Goal: Information Seeking & Learning: Check status

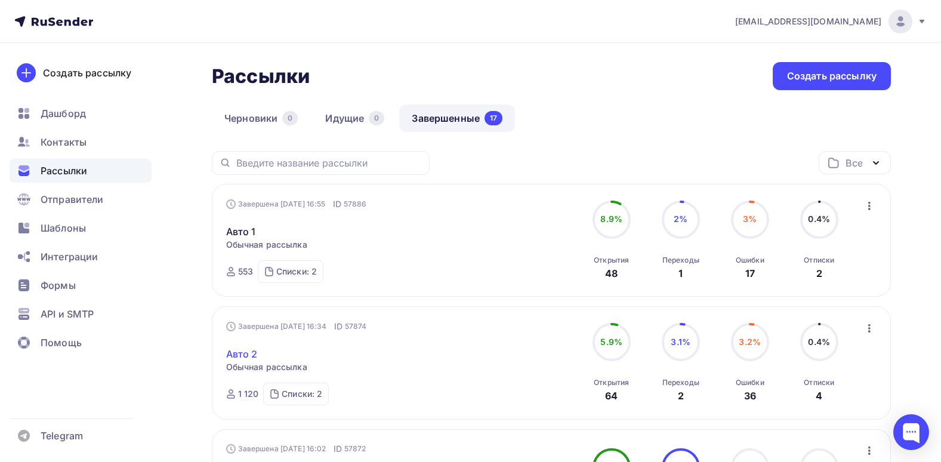
click at [236, 348] on link "Авто 2" at bounding box center [242, 354] width 32 height 14
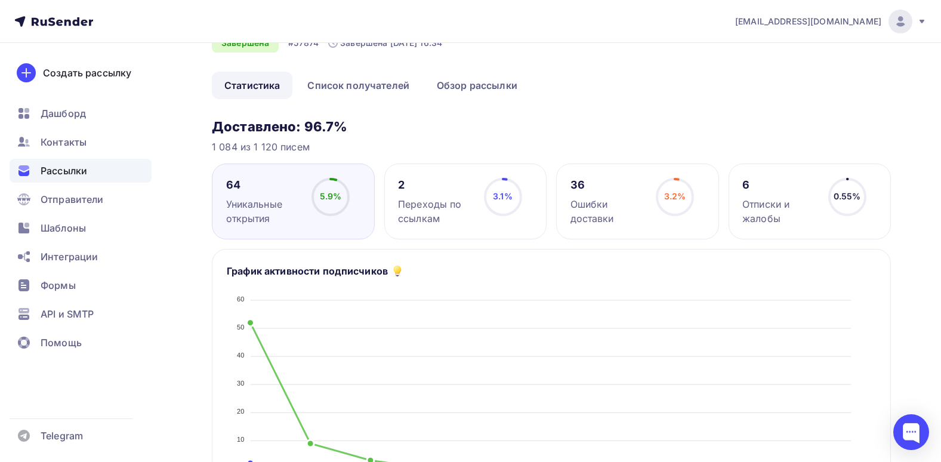
scroll to position [179, 0]
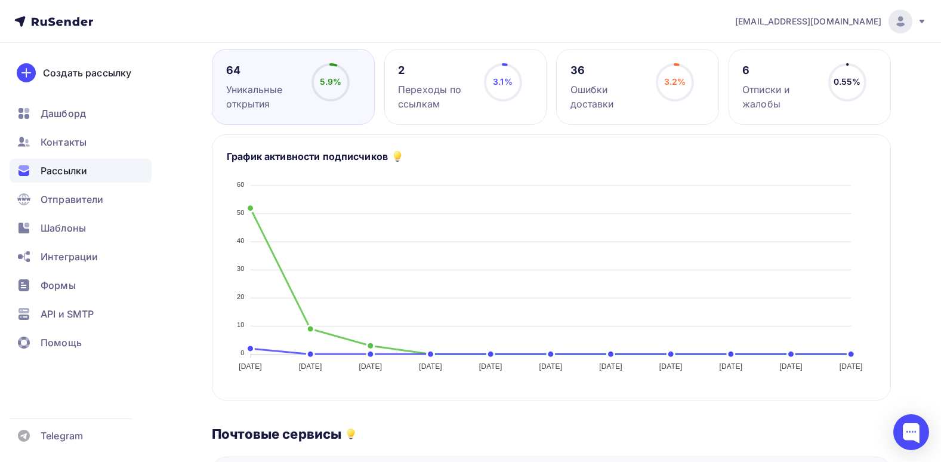
drag, startPoint x: 570, startPoint y: 91, endPoint x: 634, endPoint y: 104, distance: 64.7
click at [634, 104] on div "Ошибки доставки" at bounding box center [607, 96] width 75 height 29
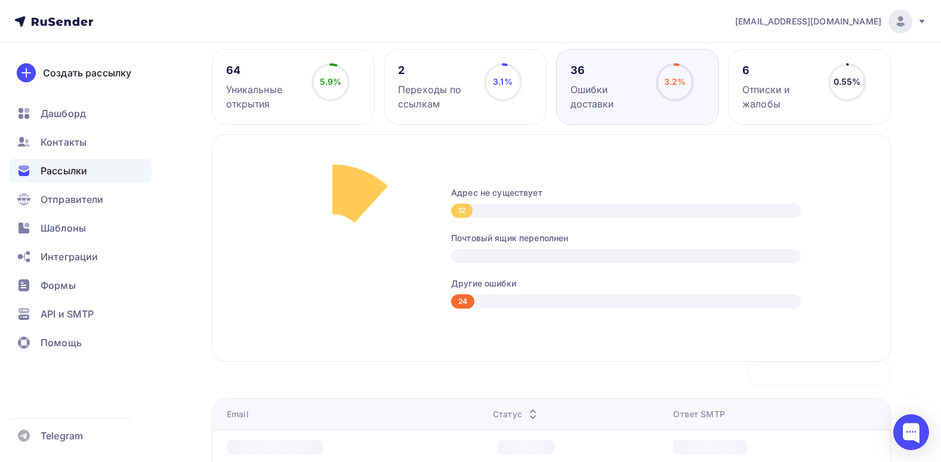
drag, startPoint x: 691, startPoint y: 114, endPoint x: 700, endPoint y: 111, distance: 9.4
click at [700, 111] on div "36 Ошибки доставки 3.2% 3.2%" at bounding box center [637, 87] width 163 height 76
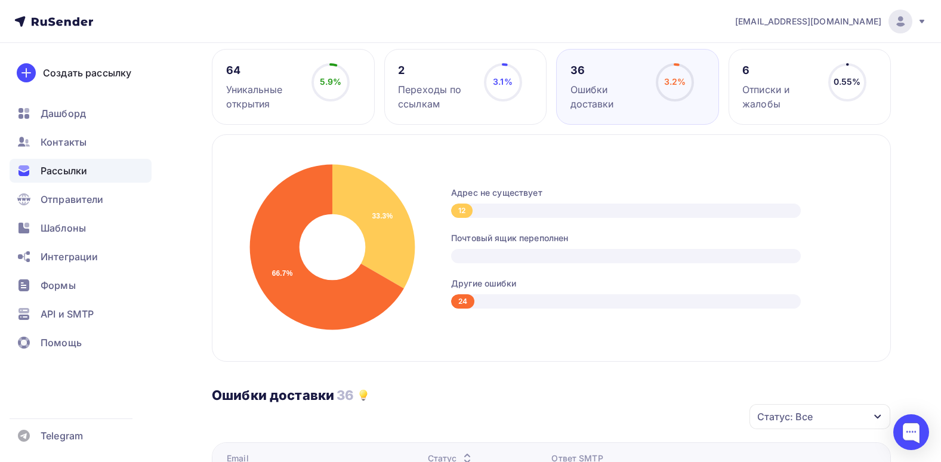
drag, startPoint x: 778, startPoint y: 110, endPoint x: 741, endPoint y: 88, distance: 42.8
click at [746, 88] on div "Отписки и жалобы" at bounding box center [779, 96] width 75 height 29
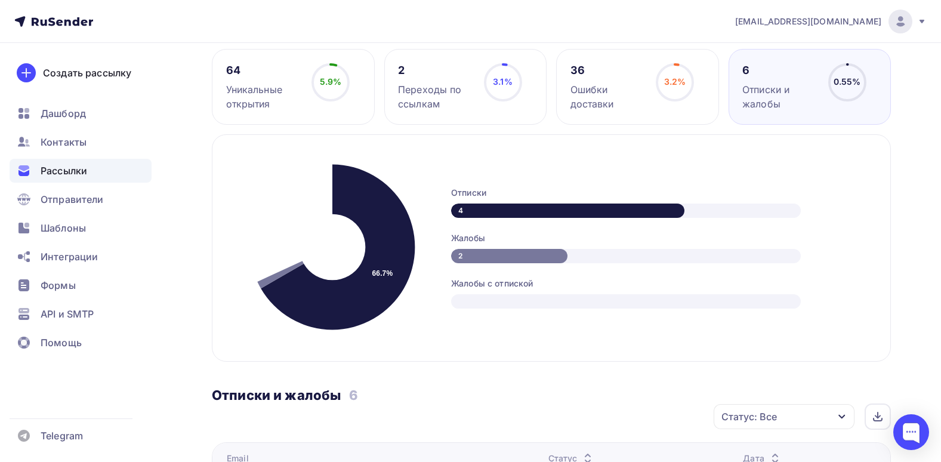
drag, startPoint x: 741, startPoint y: 88, endPoint x: 721, endPoint y: 108, distance: 28.3
click at [721, 108] on div "64 Уникальные открытия 5.9% 5.9% 2 Переходы по ссылкам 3.1% 3.1% 36 Ошибки дост…" at bounding box center [551, 87] width 679 height 76
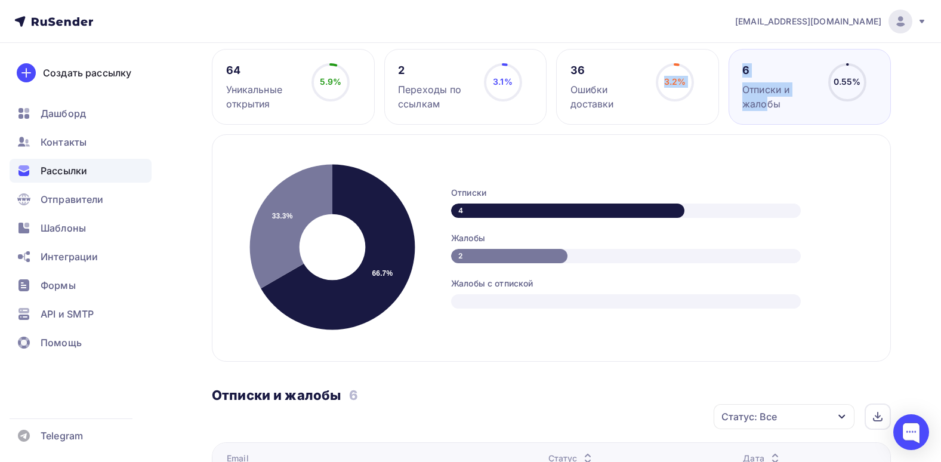
drag, startPoint x: 666, startPoint y: 92, endPoint x: 780, endPoint y: 93, distance: 114.6
click at [780, 93] on div "64 Уникальные открытия 5.9% 5.9% 2 Переходы по ссылкам 3.1% 3.1% 36 Ошибки дост…" at bounding box center [551, 87] width 679 height 76
drag, startPoint x: 780, startPoint y: 93, endPoint x: 912, endPoint y: 130, distance: 136.9
click at [912, 130] on div "Назад Авто 2 Авто 2 Завершена #57874 Завершена 02.09.2025, 16:34 Копировать Доб…" at bounding box center [470, 410] width 941 height 1092
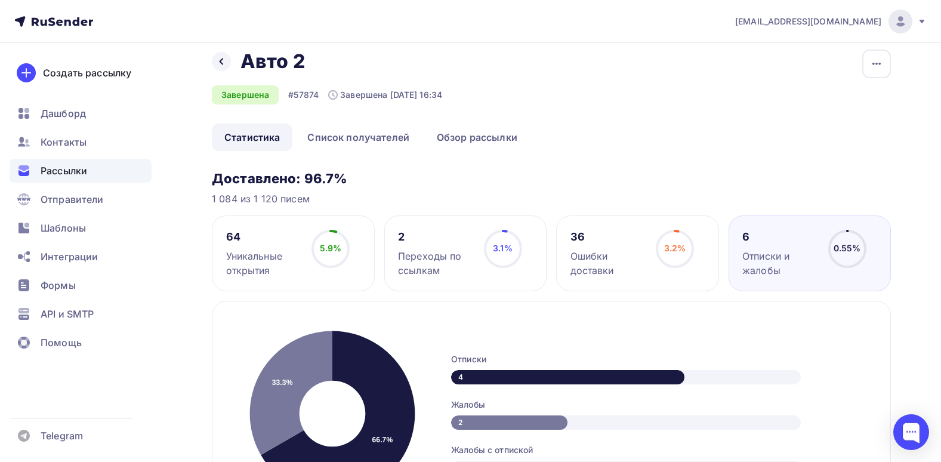
scroll to position [0, 0]
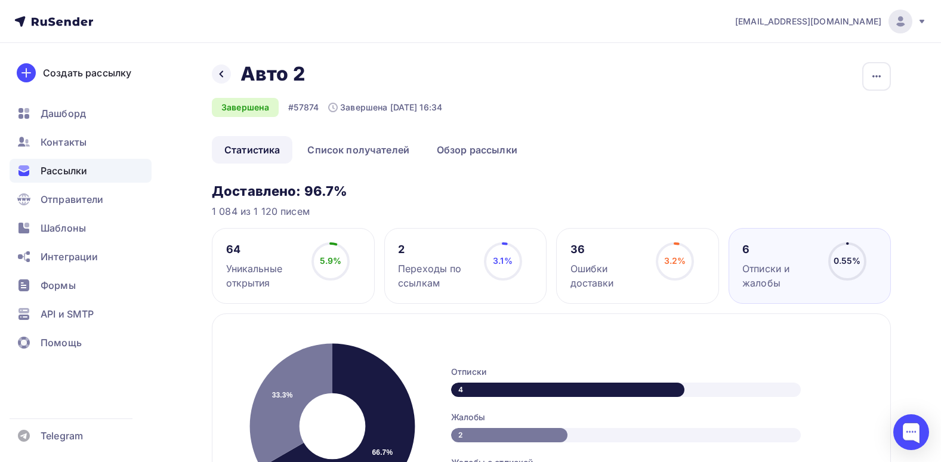
click at [288, 262] on div "Уникальные открытия" at bounding box center [263, 275] width 75 height 29
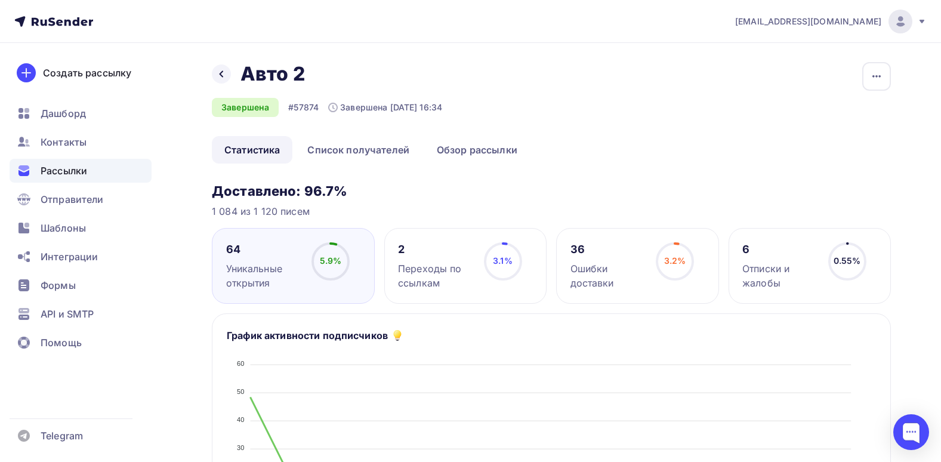
click at [422, 191] on h3 "Доставлено: 96.7%" at bounding box center [551, 191] width 679 height 17
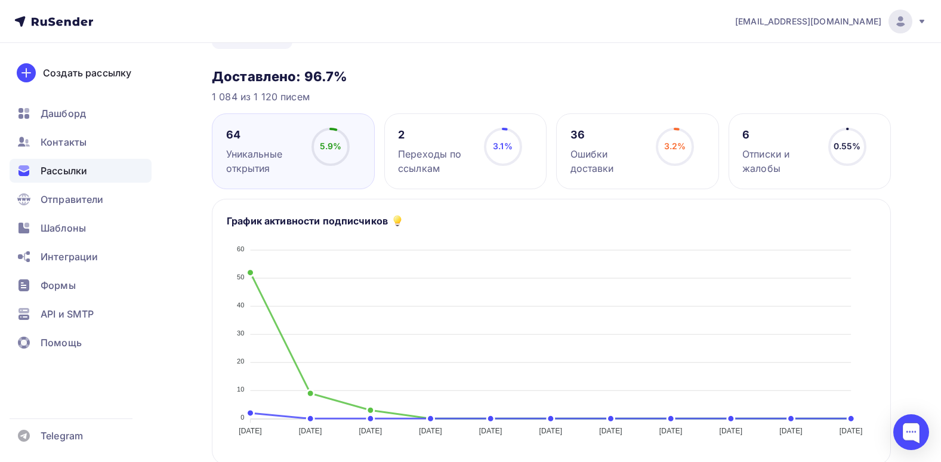
scroll to position [119, 0]
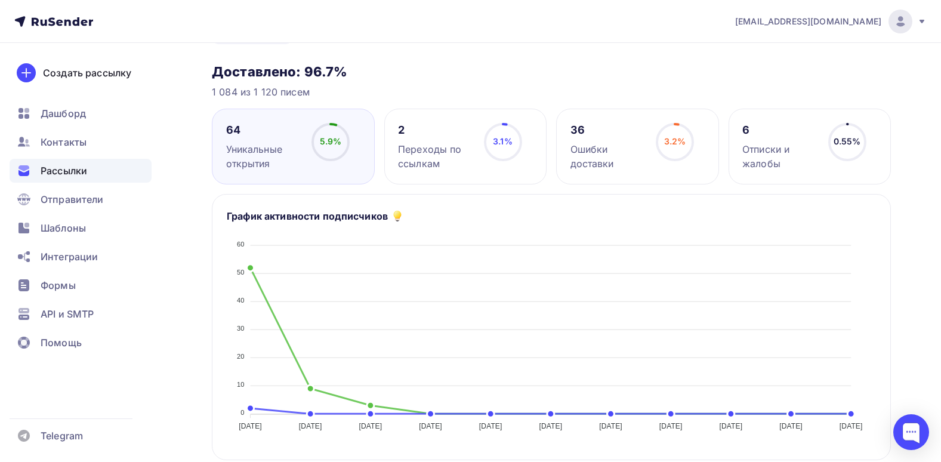
click at [759, 87] on div "1 084 из 1 120 писем" at bounding box center [551, 92] width 679 height 14
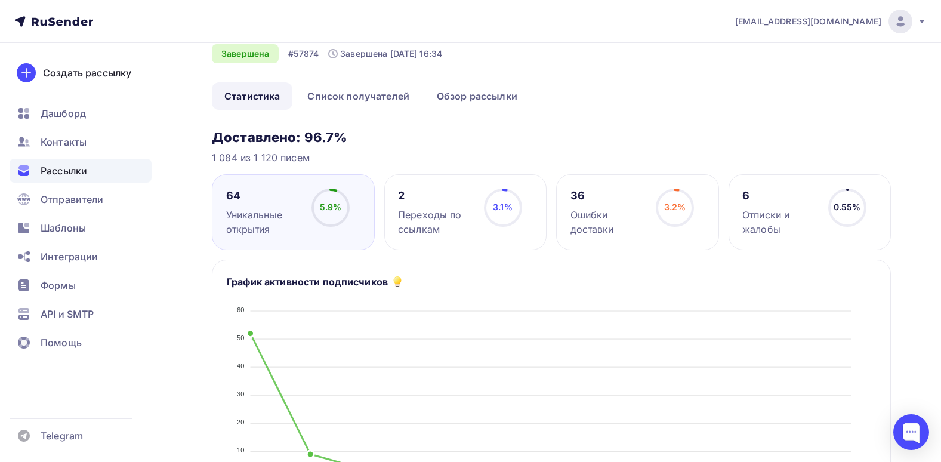
scroll to position [0, 0]
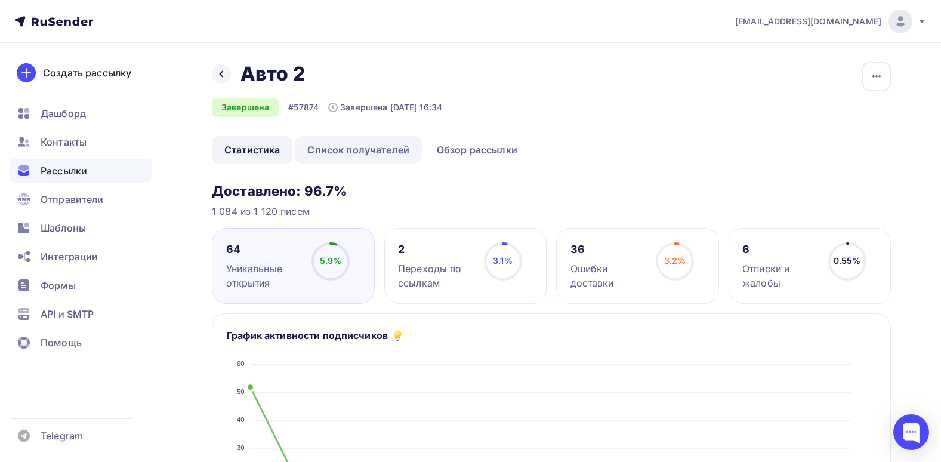
click at [390, 148] on link "Список получателей" at bounding box center [358, 149] width 127 height 27
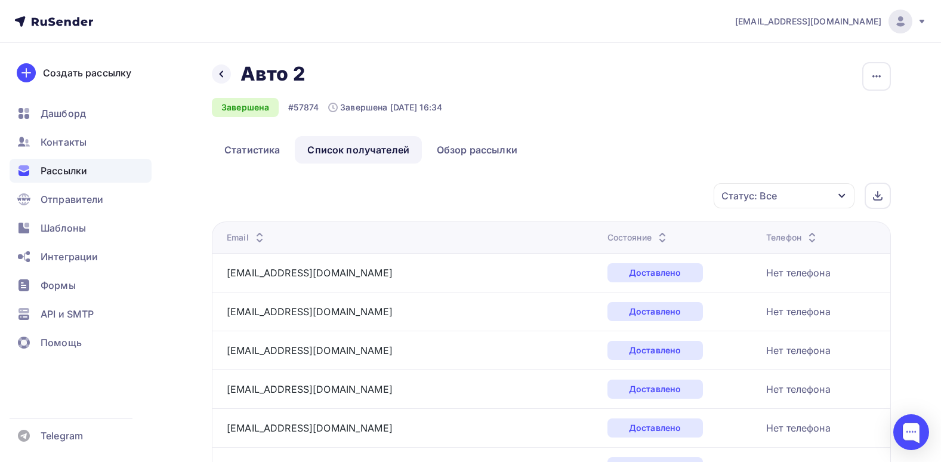
click at [802, 193] on div "Статус: Все" at bounding box center [784, 195] width 141 height 25
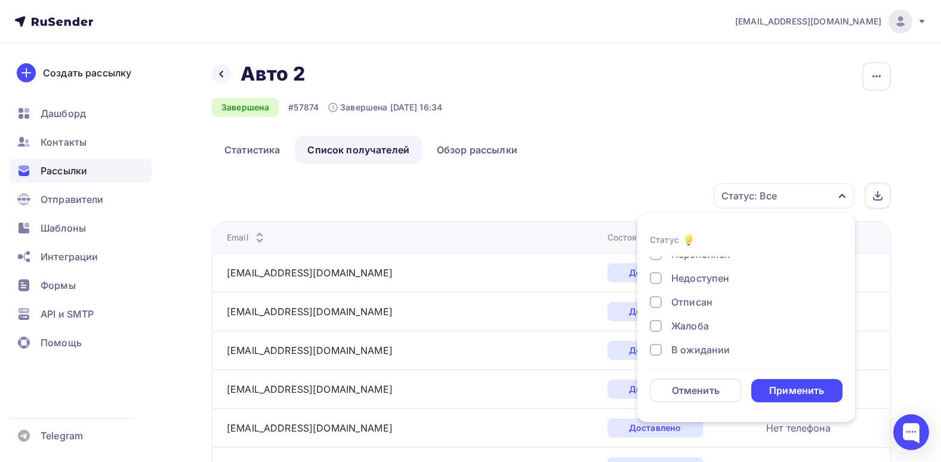
scroll to position [110, 0]
click at [680, 322] on div "Жалоба" at bounding box center [690, 320] width 38 height 14
click at [681, 293] on div "Отписан" at bounding box center [691, 296] width 41 height 14
click at [698, 329] on div "Недоступен" at bounding box center [700, 332] width 58 height 14
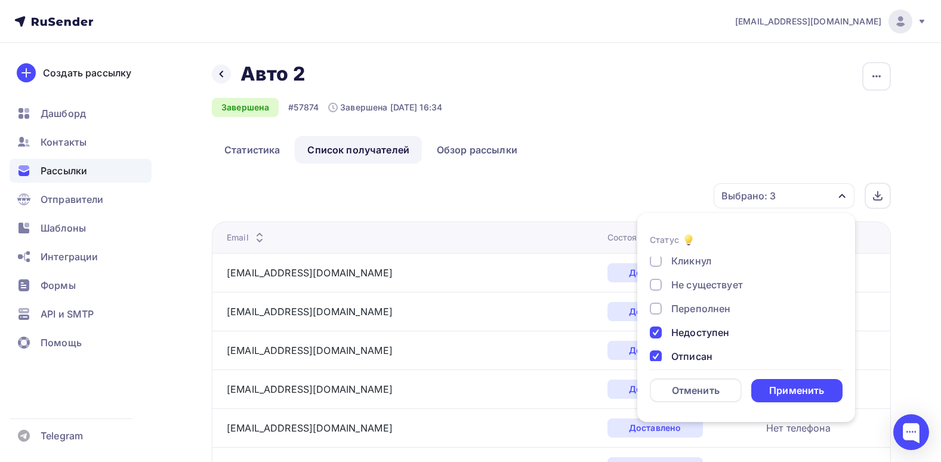
click at [693, 313] on div "Переполнен" at bounding box center [700, 308] width 59 height 14
click at [713, 286] on div "Не существует" at bounding box center [707, 284] width 72 height 14
click at [799, 379] on div "Применить" at bounding box center [797, 390] width 92 height 23
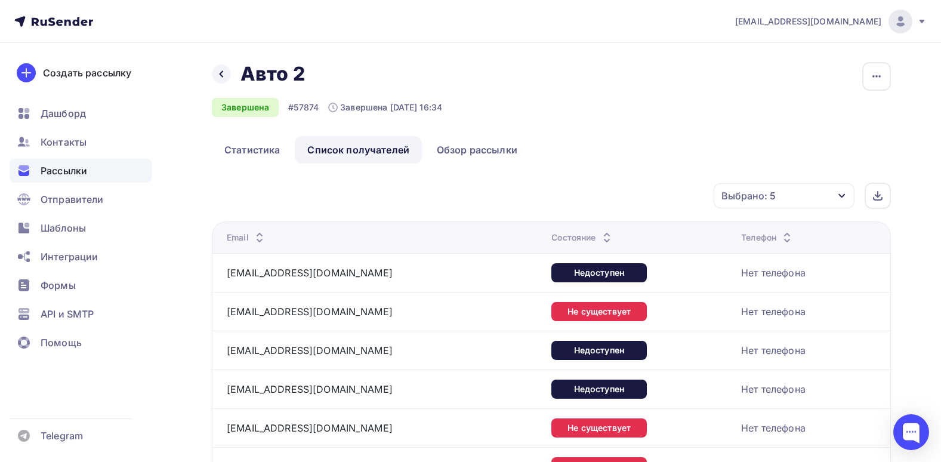
click at [775, 195] on div "Выбрано: 5" at bounding box center [784, 195] width 141 height 25
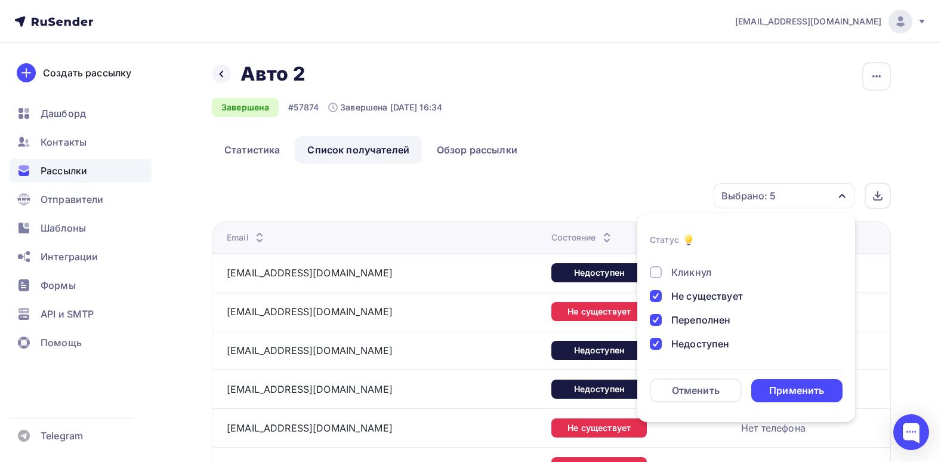
scroll to position [110, 0]
click at [798, 386] on div "Применить" at bounding box center [796, 391] width 55 height 14
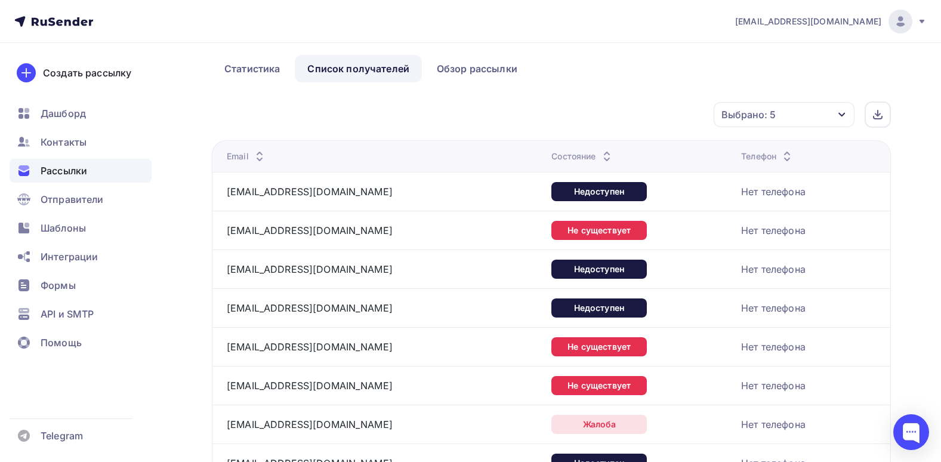
scroll to position [0, 0]
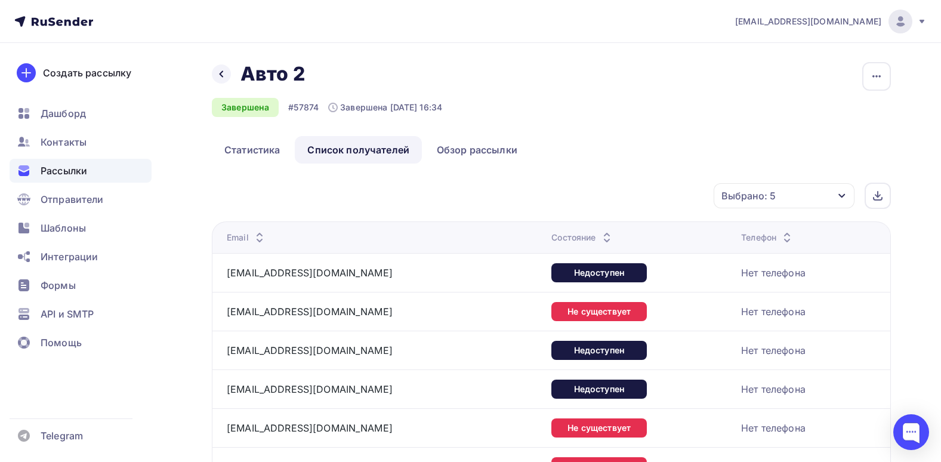
click at [750, 150] on ul "Статистика Список получателей Обзор рассылки" at bounding box center [551, 149] width 679 height 27
click at [813, 195] on div "Выбрано: 5" at bounding box center [784, 195] width 141 height 25
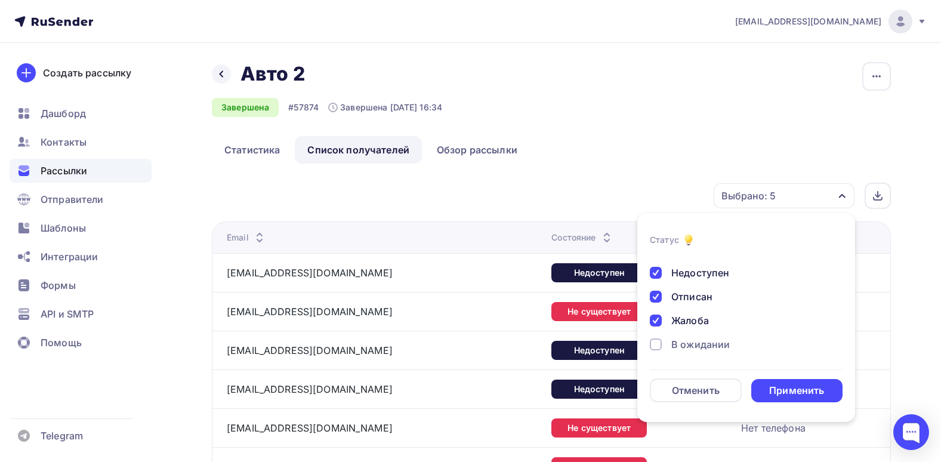
click at [813, 195] on div "Выбрано: 5" at bounding box center [784, 195] width 141 height 25
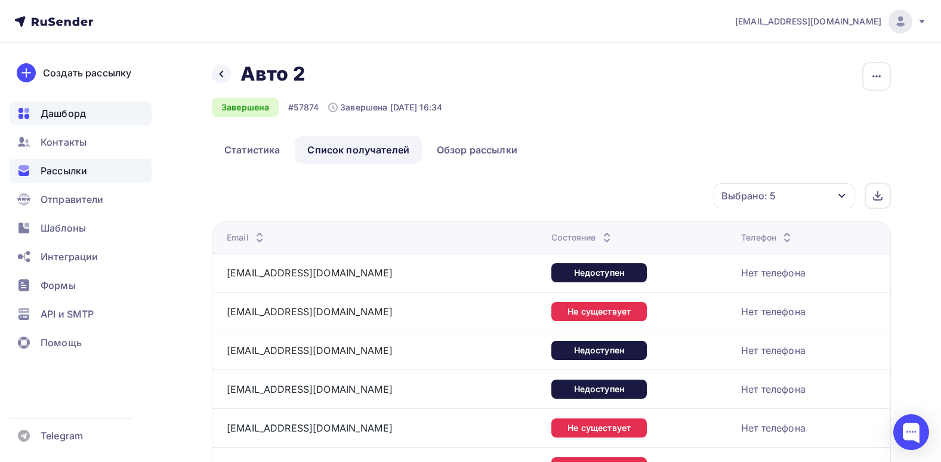
click at [70, 105] on div "Дашборд" at bounding box center [81, 113] width 142 height 24
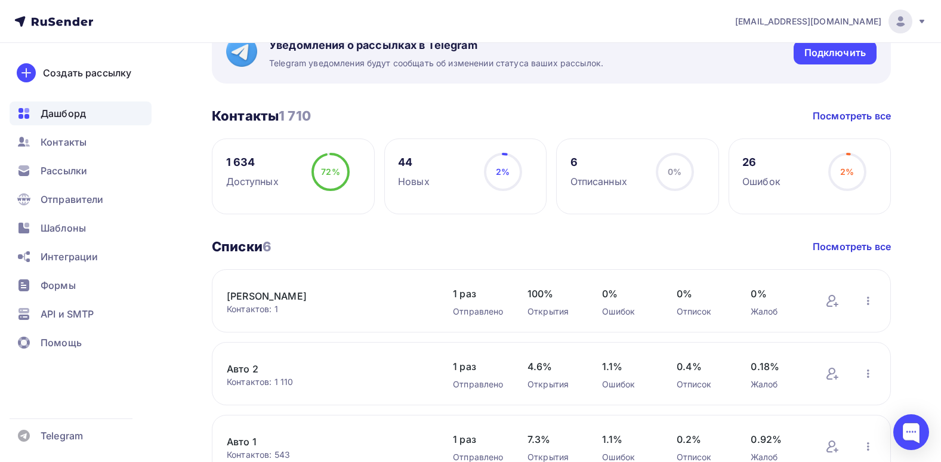
scroll to position [418, 0]
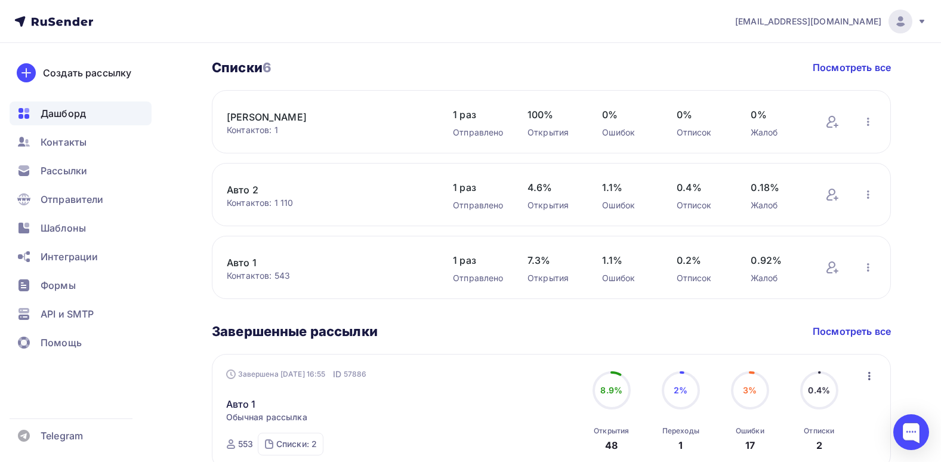
click at [811, 66] on div "Списки 6 Списки 6 Посмотреть все" at bounding box center [551, 67] width 679 height 17
click at [233, 186] on link "Авто 2" at bounding box center [328, 190] width 202 height 14
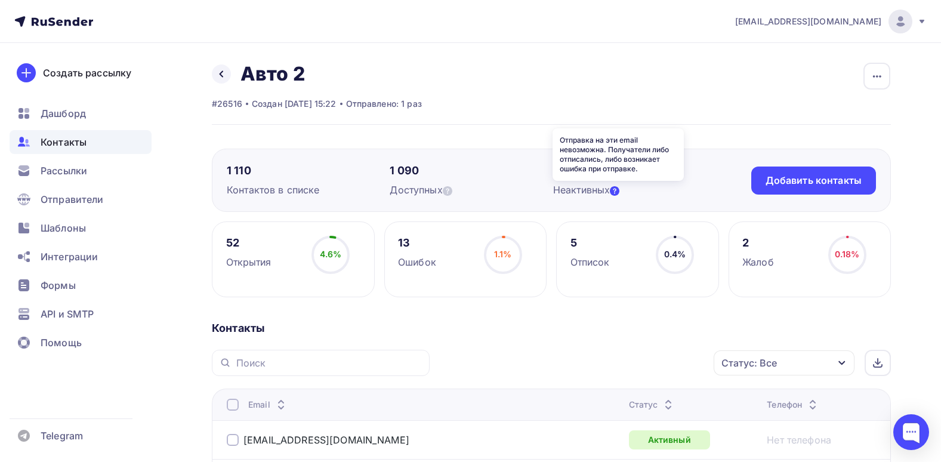
click at [616, 189] on icon at bounding box center [615, 191] width 10 height 10
drag, startPoint x: 257, startPoint y: 169, endPoint x: 224, endPoint y: 171, distance: 32.9
click at [224, 171] on div "1 110 Контактов в списке 1 090 Доступных 20 Неактивных Добавить контакты Добави…" at bounding box center [551, 180] width 679 height 63
drag, startPoint x: 224, startPoint y: 171, endPoint x: 430, endPoint y: 134, distance: 208.5
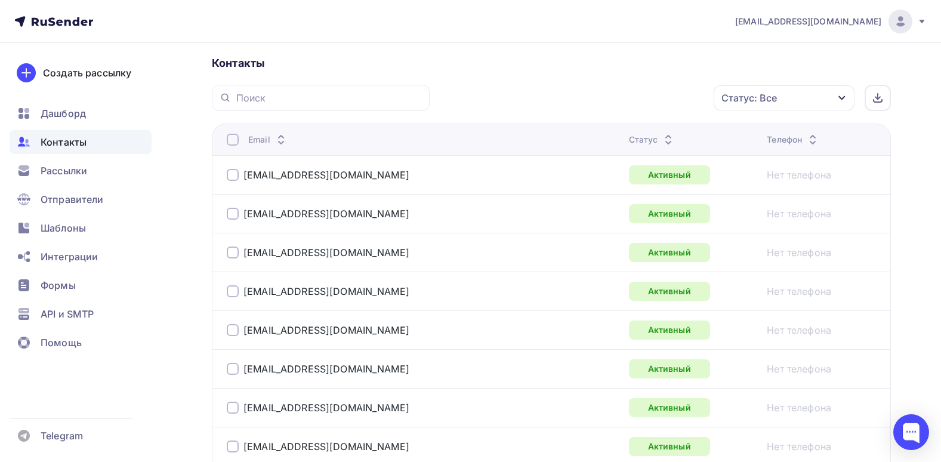
scroll to position [298, 0]
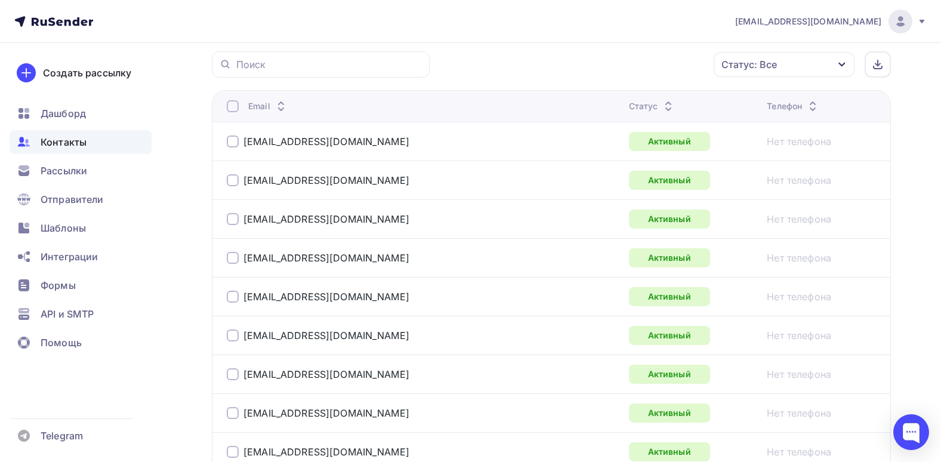
drag, startPoint x: 722, startPoint y: 132, endPoint x: 725, endPoint y: 391, distance: 259.5
drag, startPoint x: 725, startPoint y: 392, endPoint x: 789, endPoint y: 277, distance: 131.4
click at [789, 277] on td "Нет телефона" at bounding box center [826, 296] width 128 height 39
drag, startPoint x: 821, startPoint y: 128, endPoint x: 840, endPoint y: 407, distance: 279.3
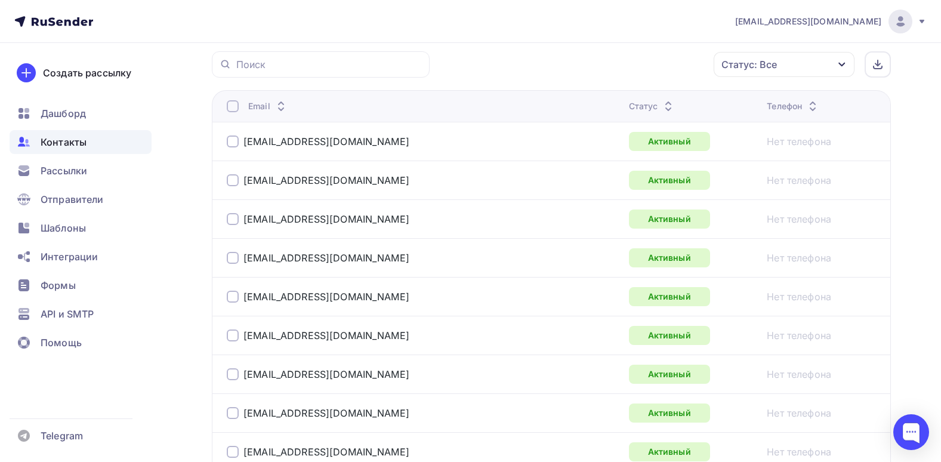
click at [804, 384] on td "Нет телефона" at bounding box center [826, 373] width 128 height 39
click at [68, 165] on span "Рассылки" at bounding box center [64, 170] width 47 height 14
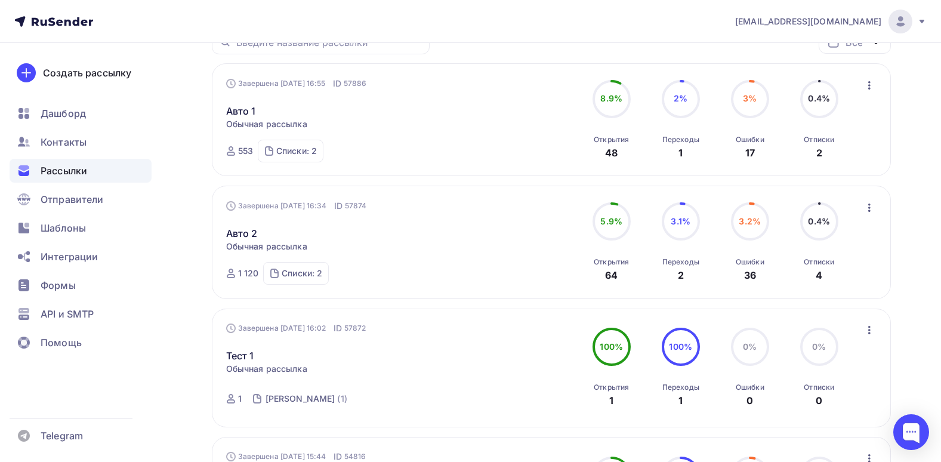
scroll to position [119, 0]
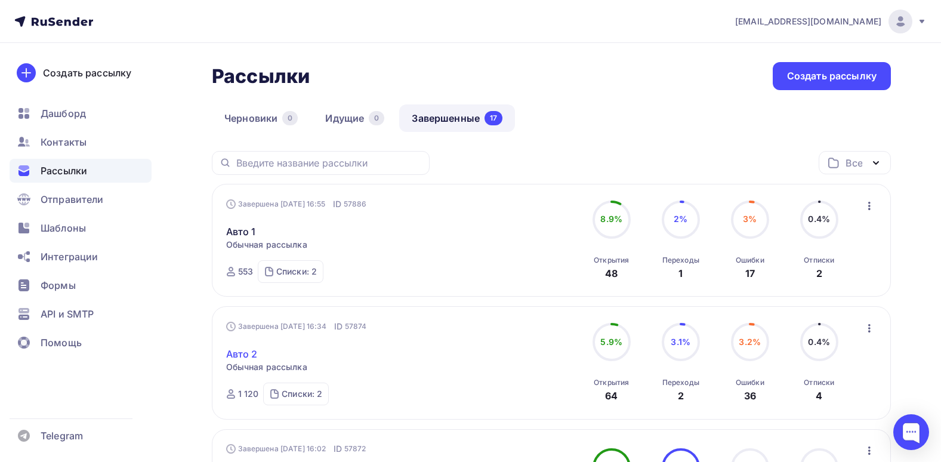
click at [247, 348] on link "Авто 2" at bounding box center [242, 354] width 32 height 14
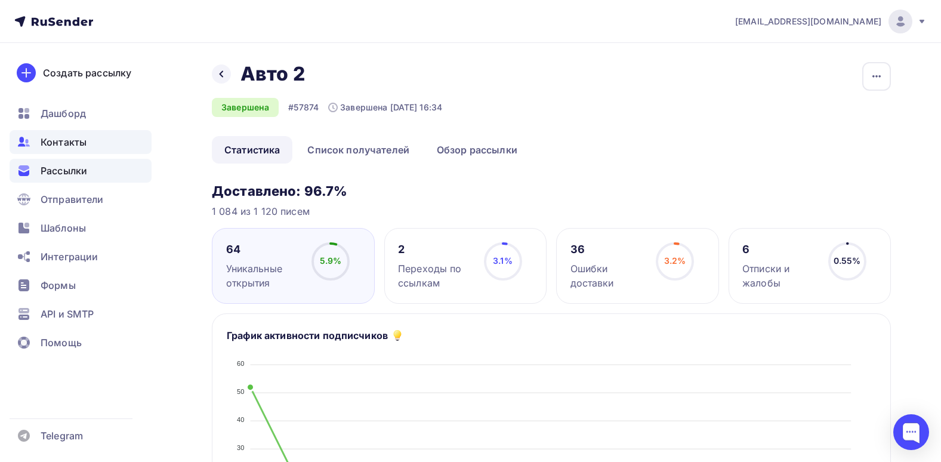
click at [60, 144] on span "Контакты" at bounding box center [64, 142] width 46 height 14
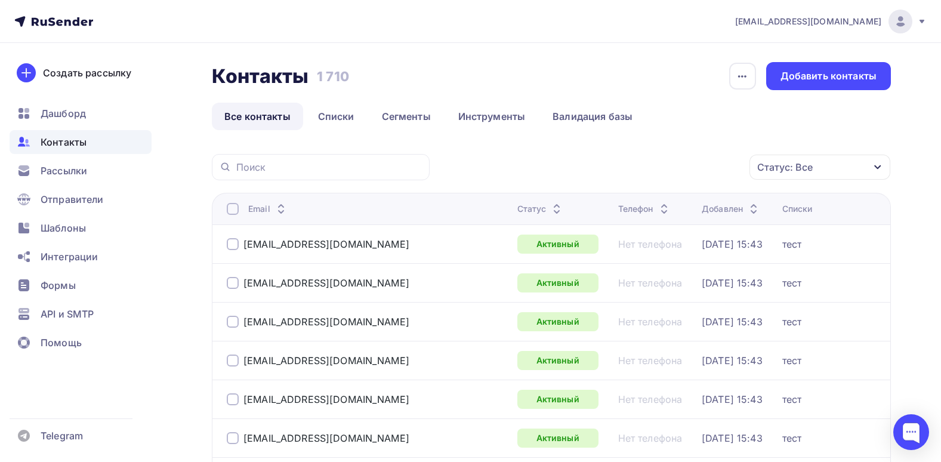
click at [323, 121] on link "Списки" at bounding box center [335, 116] width 61 height 27
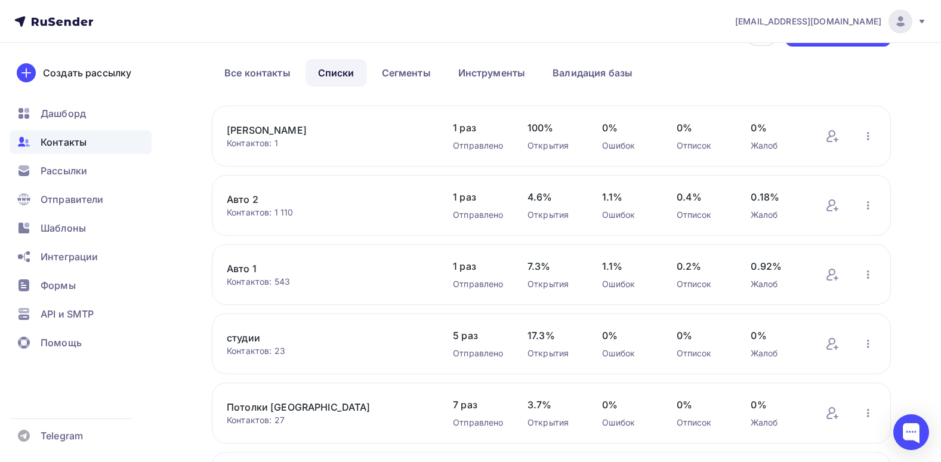
scroll to position [187, 0]
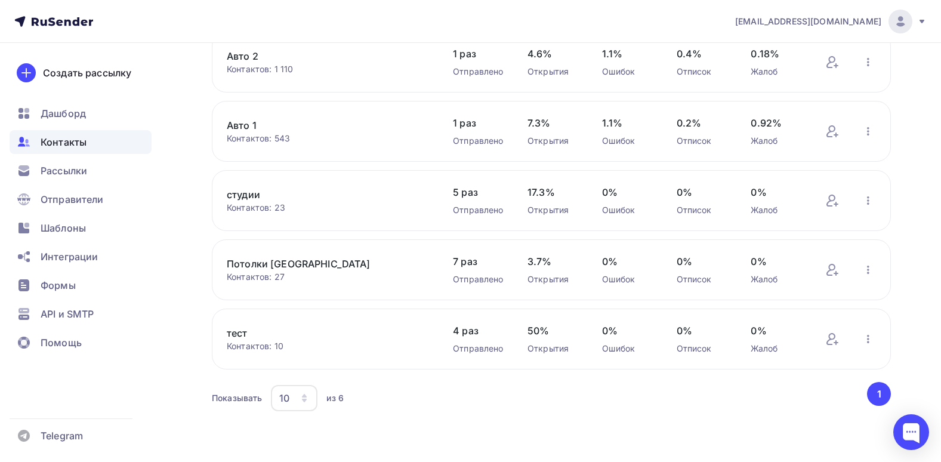
click at [241, 331] on link "тест" at bounding box center [328, 333] width 202 height 14
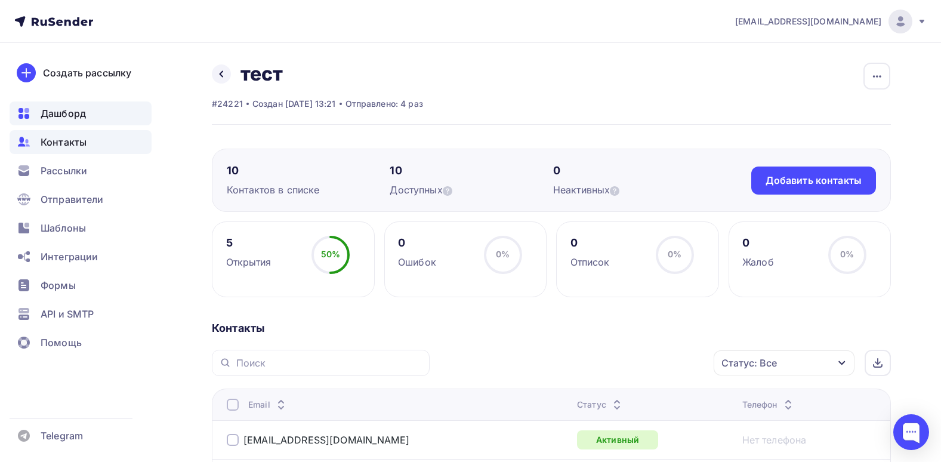
click at [56, 109] on span "Дашборд" at bounding box center [63, 113] width 45 height 14
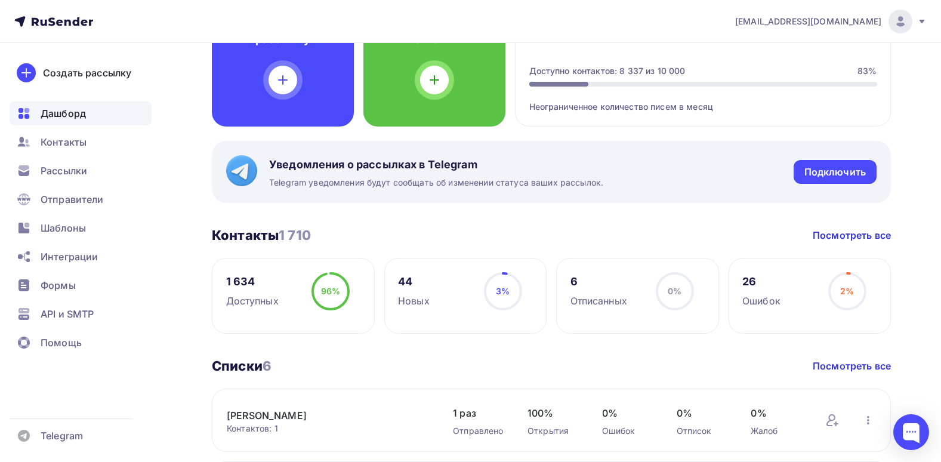
scroll to position [179, 0]
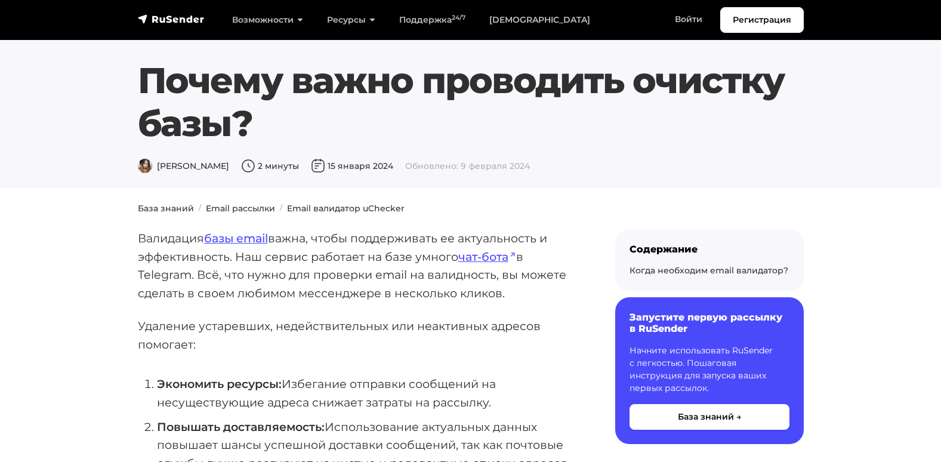
drag, startPoint x: 271, startPoint y: 124, endPoint x: 139, endPoint y: 58, distance: 147.3
click at [139, 59] on h1 "Почему важно проводить очистку базы?" at bounding box center [471, 102] width 666 height 86
drag, startPoint x: 139, startPoint y: 58, endPoint x: 307, endPoint y: 116, distance: 177.3
click at [307, 116] on h1 "Почему важно проводить очистку базы?" at bounding box center [471, 102] width 666 height 86
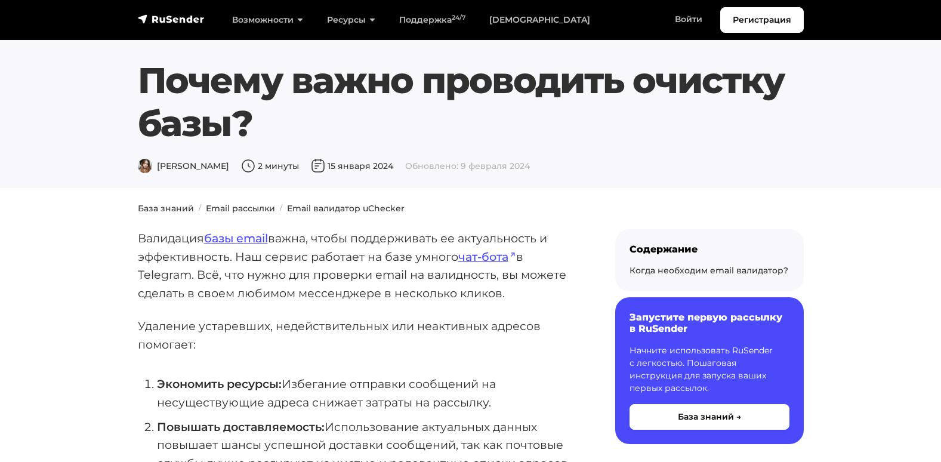
click at [307, 116] on h1 "Почему важно проводить очистку базы?" at bounding box center [471, 102] width 666 height 86
drag, startPoint x: 277, startPoint y: 107, endPoint x: 92, endPoint y: 64, distance: 189.7
click at [92, 64] on section "Почему важно проводить очистку базы? Дарья Л. 2 минуты 15 января 2024 Обновлено…" at bounding box center [470, 94] width 941 height 188
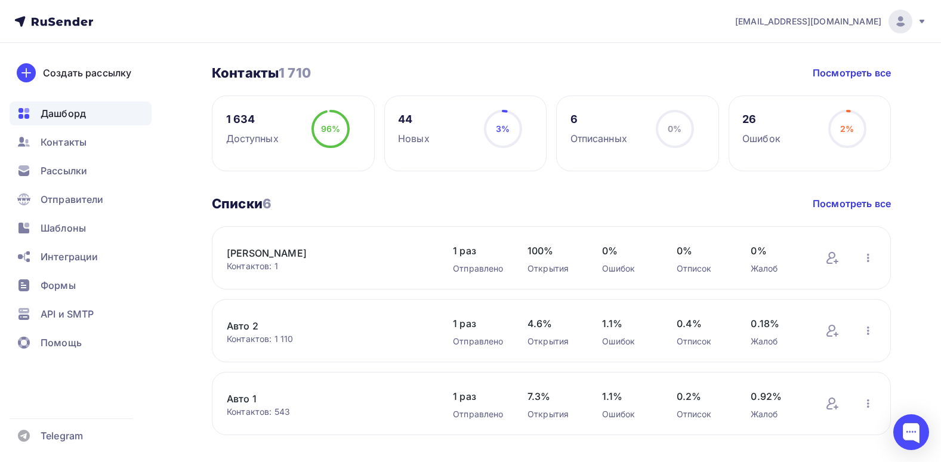
scroll to position [298, 0]
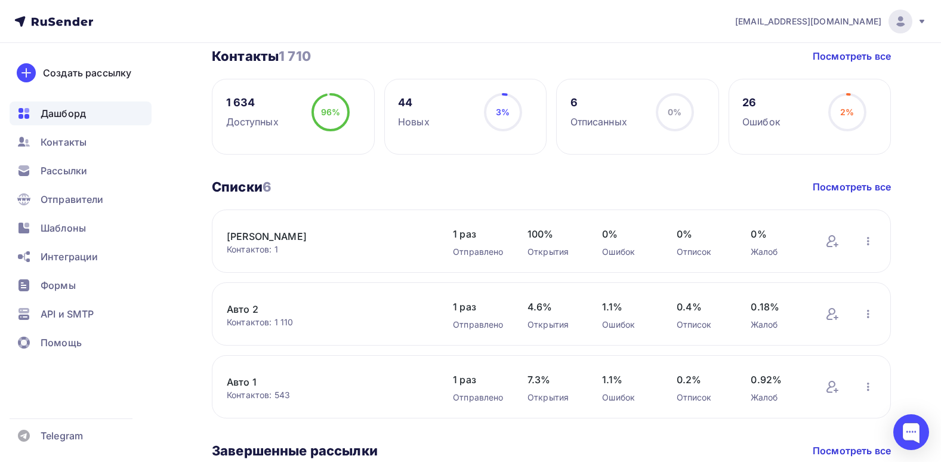
click at [231, 384] on link "Авто 1" at bounding box center [328, 382] width 202 height 14
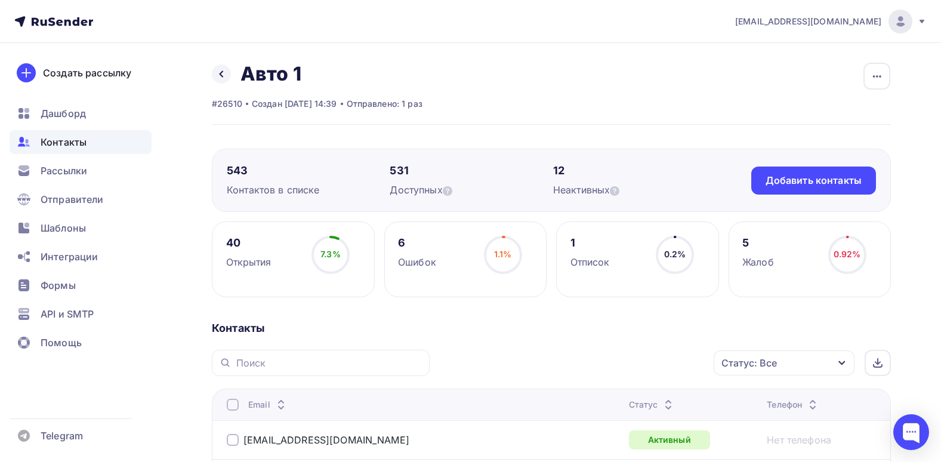
click at [347, 249] on circle at bounding box center [331, 255] width 36 height 36
click at [86, 173] on span "Рассылки" at bounding box center [64, 170] width 47 height 14
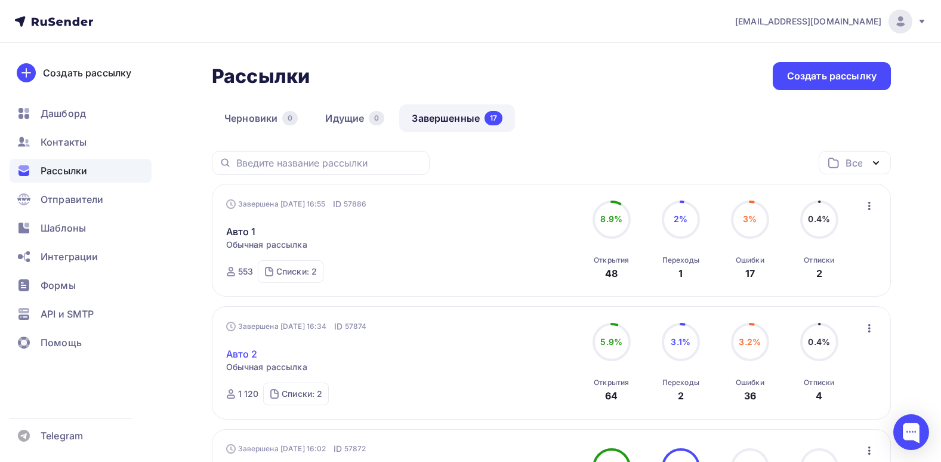
click at [243, 355] on link "Авто 2" at bounding box center [242, 354] width 32 height 14
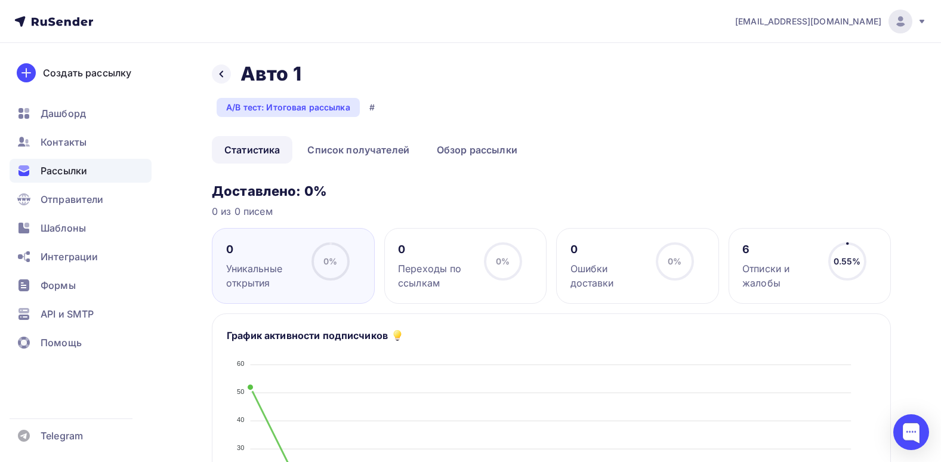
click at [322, 106] on div "A/B тест: Итоговая рассылка" at bounding box center [288, 107] width 143 height 19
drag, startPoint x: 322, startPoint y: 106, endPoint x: 365, endPoint y: 108, distance: 43.6
click at [365, 108] on div "A/B тест: Итоговая рассылка #" at bounding box center [293, 107] width 163 height 19
click at [370, 106] on div "#" at bounding box center [371, 107] width 5 height 12
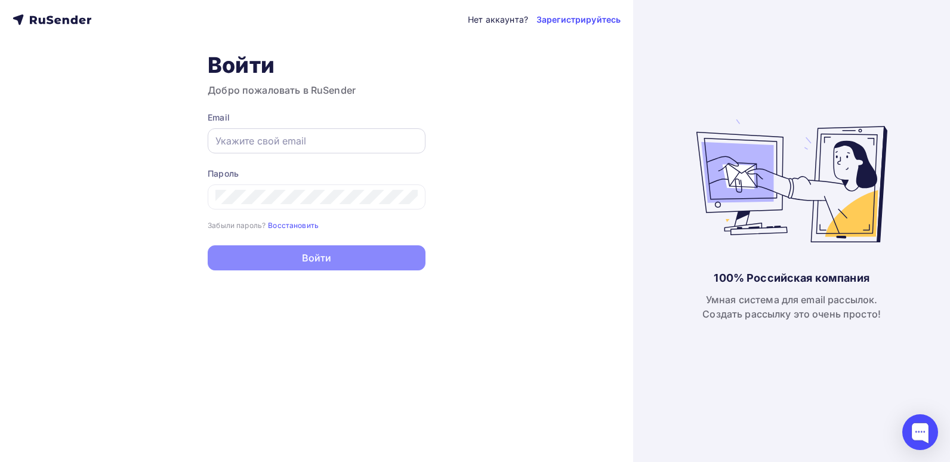
click at [261, 129] on div at bounding box center [317, 140] width 218 height 25
drag, startPoint x: 261, startPoint y: 129, endPoint x: 262, endPoint y: 139, distance: 10.2
click at [262, 139] on input "text" at bounding box center [316, 141] width 202 height 14
click at [109, 160] on div "Нет аккаунта? Зарегистрируйтесь Войти Добро пожаловать в RuSender Email Пароль …" at bounding box center [316, 231] width 633 height 462
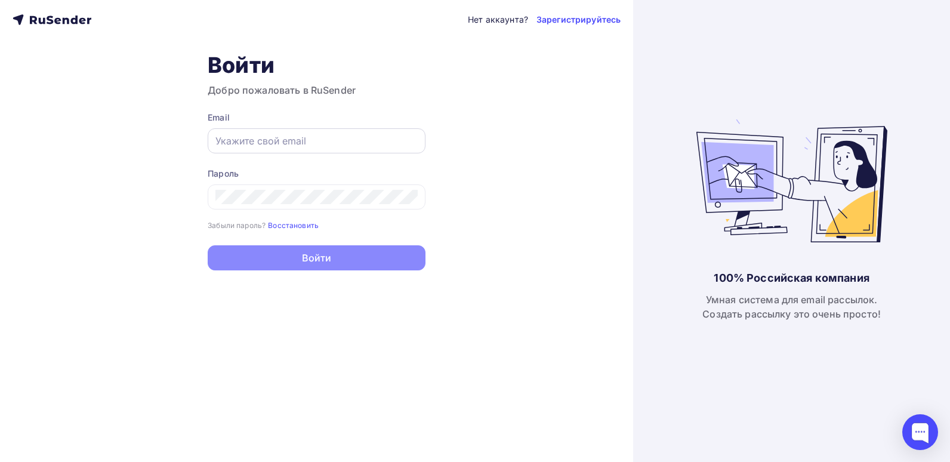
click at [248, 146] on input "text" at bounding box center [316, 141] width 202 height 14
drag, startPoint x: 222, startPoint y: 132, endPoint x: 208, endPoint y: 132, distance: 14.3
click at [208, 132] on div at bounding box center [317, 140] width 218 height 25
click at [231, 143] on input "text" at bounding box center [316, 141] width 202 height 14
paste input "https://beta.rusender.ru/ sergeyvalkovy@gmail.com Nokia6230"
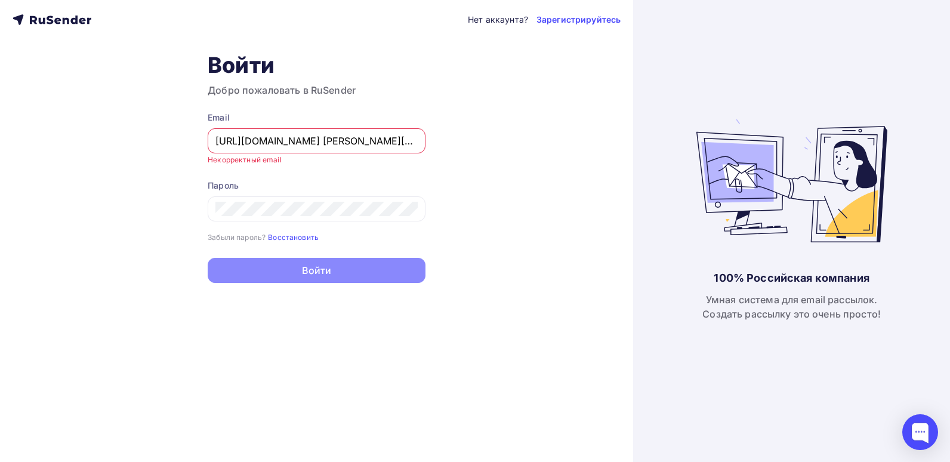
drag, startPoint x: 412, startPoint y: 139, endPoint x: 378, endPoint y: 140, distance: 33.4
click at [378, 140] on div "https://beta.rusender.ru/ sergeyvalkovy@gmail.com Nokia6230" at bounding box center [317, 140] width 218 height 25
click at [313, 127] on div "Email https://beta.rusender.ru/ sergeyvalkovy@gmail.com Nokia6230" at bounding box center [317, 133] width 218 height 42
click at [333, 138] on input "https://beta.rusender.ru/ sergeyvalkovy@gmail.com Nokia6230" at bounding box center [316, 141] width 202 height 14
drag, startPoint x: 328, startPoint y: 139, endPoint x: 98, endPoint y: 121, distance: 230.4
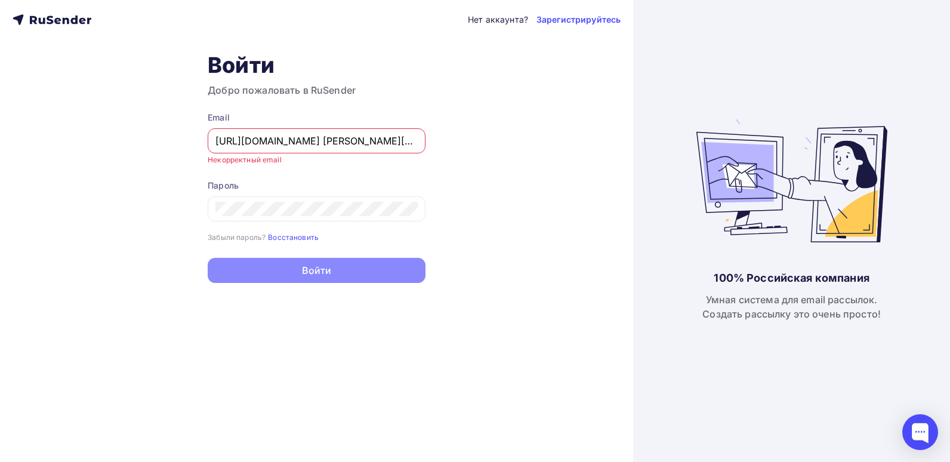
click at [98, 121] on div "Нет аккаунта? Зарегистрируйтесь Войти Добро пожаловать в RuSender Email https:/…" at bounding box center [316, 231] width 633 height 462
drag, startPoint x: 344, startPoint y: 141, endPoint x: 404, endPoint y: 131, distance: 60.5
click at [404, 131] on div "sergeyvalkovy@gmail.com Nokia6230" at bounding box center [317, 140] width 218 height 25
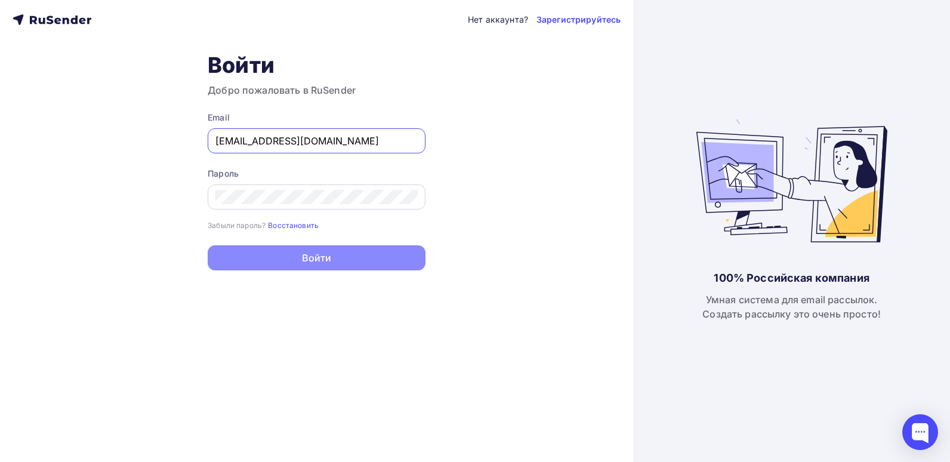
type input "[EMAIL_ADDRESS][DOMAIN_NAME]"
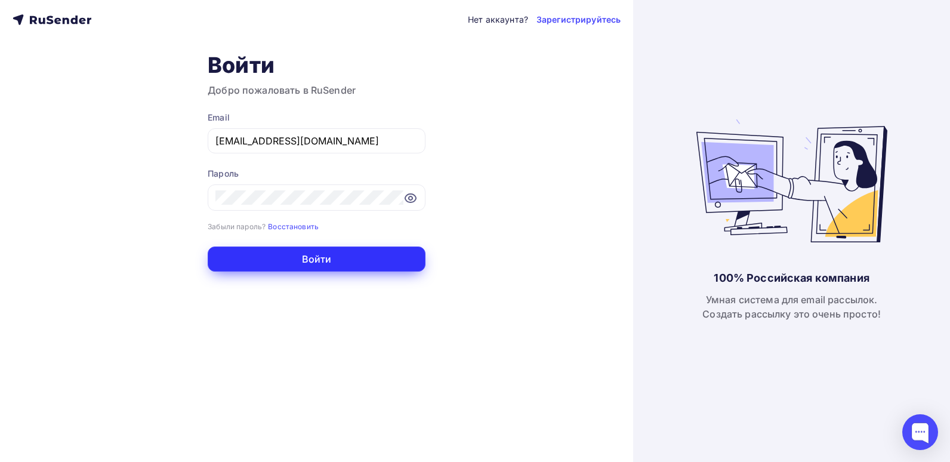
click at [305, 251] on button "Войти" at bounding box center [317, 258] width 218 height 25
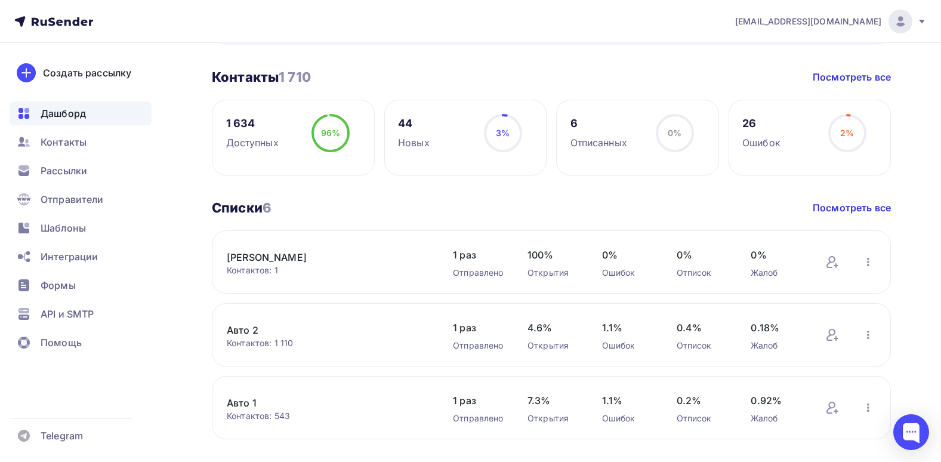
scroll to position [298, 0]
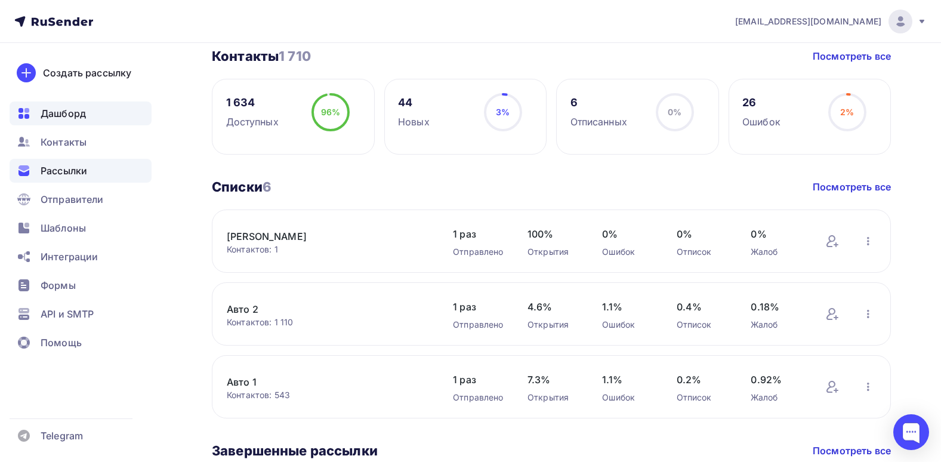
click at [84, 172] on span "Рассылки" at bounding box center [64, 170] width 47 height 14
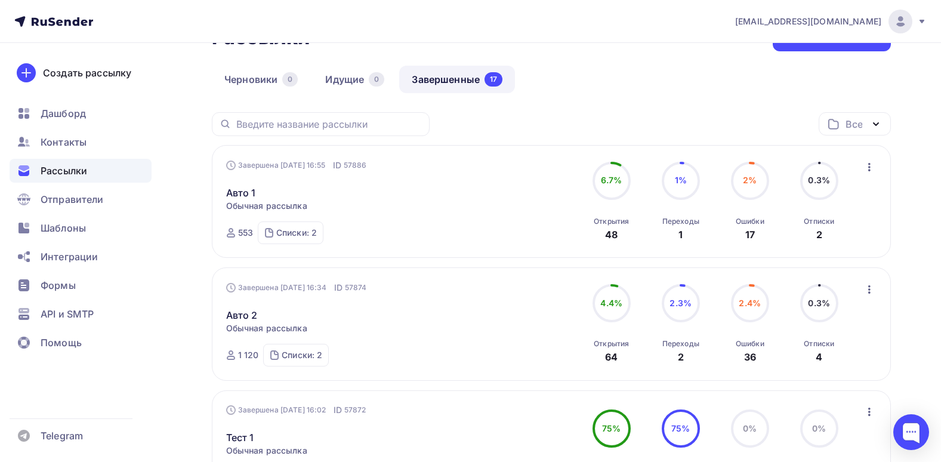
scroll to position [60, 0]
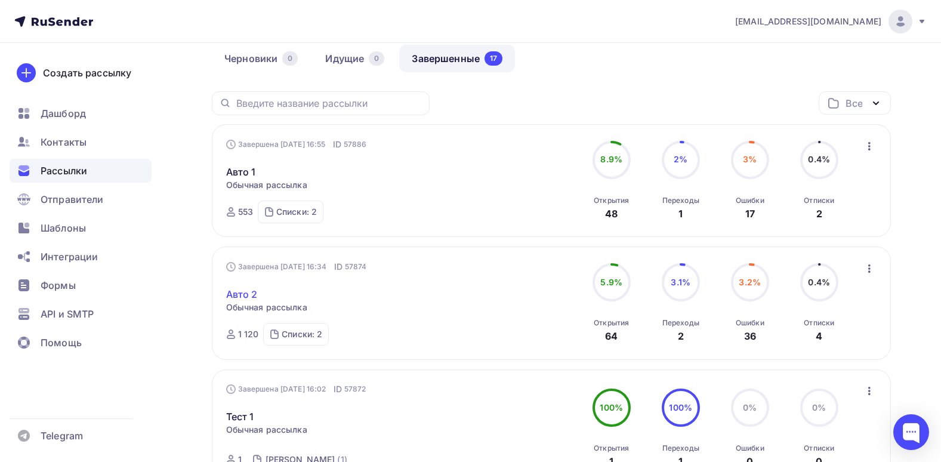
click at [234, 295] on link "Авто 2" at bounding box center [242, 294] width 32 height 14
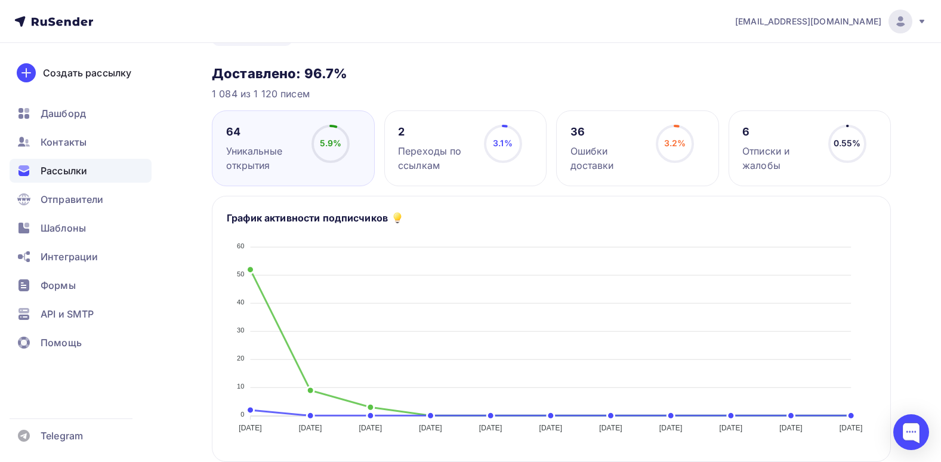
scroll to position [26, 0]
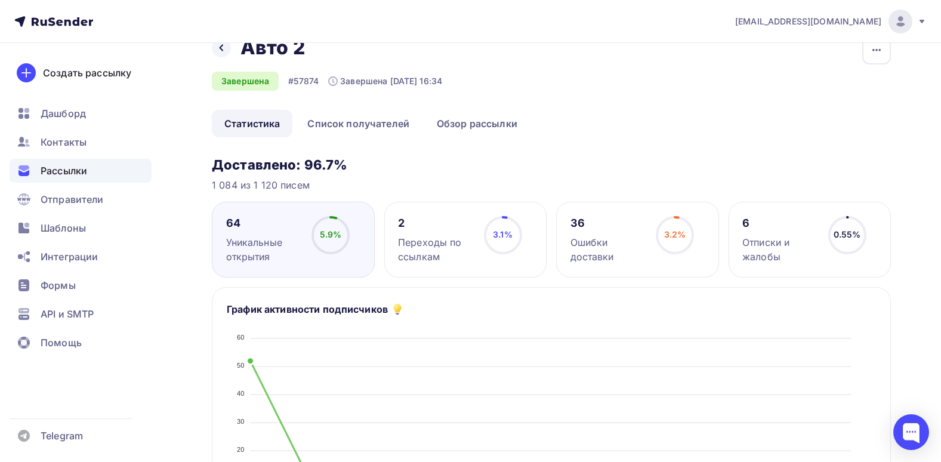
drag, startPoint x: 418, startPoint y: 153, endPoint x: 319, endPoint y: 166, distance: 99.8
click at [319, 166] on h3 "Доставлено: 96.7%" at bounding box center [551, 164] width 679 height 17
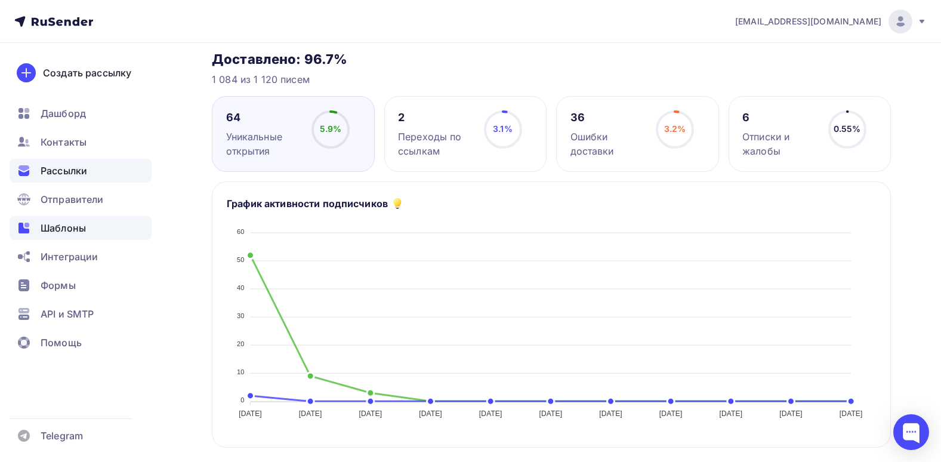
scroll to position [0, 0]
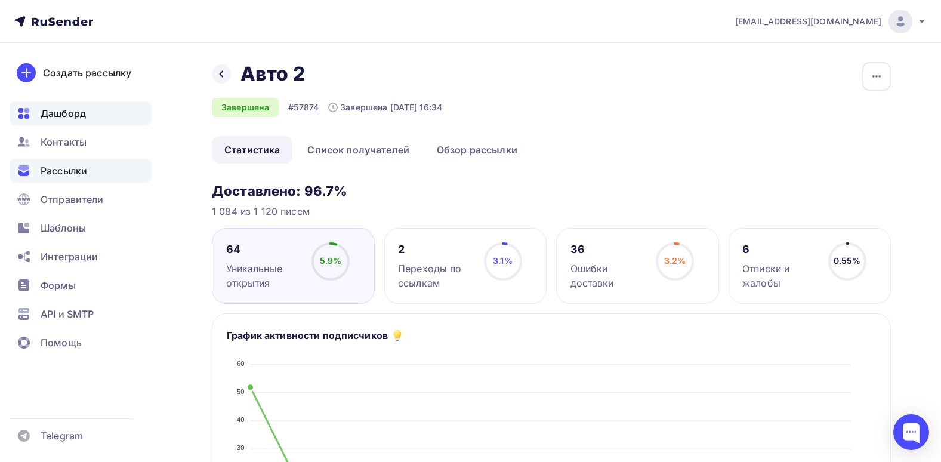
click at [77, 107] on span "Дашборд" at bounding box center [63, 113] width 45 height 14
